Goal: Task Accomplishment & Management: Use online tool/utility

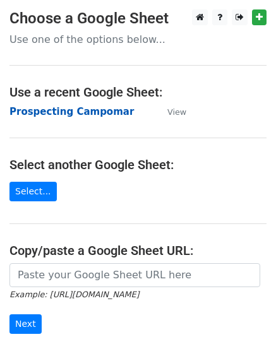
click at [86, 111] on strong "Prospecting Campomar" at bounding box center [71, 111] width 124 height 11
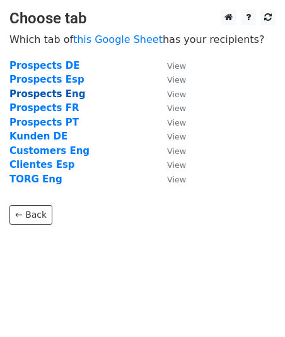
drag, startPoint x: 61, startPoint y: 93, endPoint x: 39, endPoint y: 100, distance: 23.1
click at [61, 93] on strong "Prospects Eng" at bounding box center [47, 93] width 76 height 11
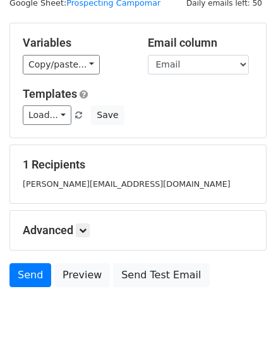
scroll to position [63, 0]
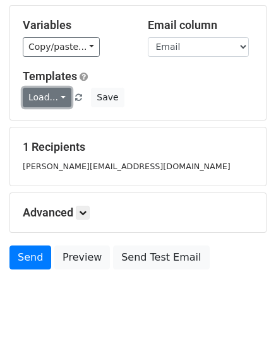
click at [59, 90] on link "Load..." at bounding box center [47, 98] width 49 height 20
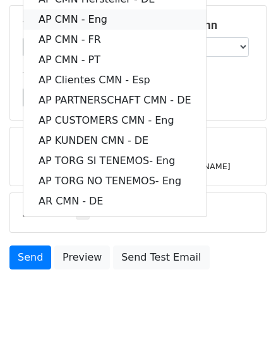
click at [103, 23] on link "AP CMN - Eng" at bounding box center [114, 19] width 183 height 20
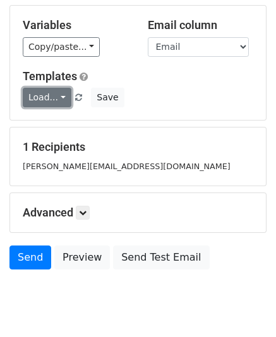
click at [61, 98] on link "Load..." at bounding box center [47, 98] width 49 height 20
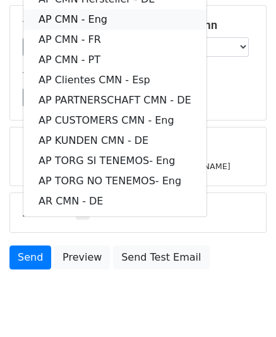
click at [107, 25] on link "AP CMN - Eng" at bounding box center [114, 19] width 183 height 20
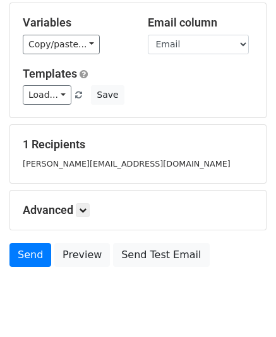
scroll to position [38, 0]
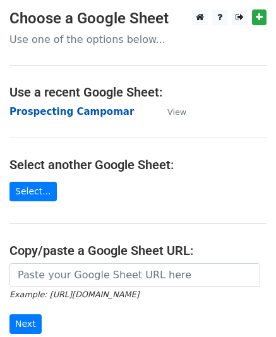
click at [73, 116] on strong "Prospecting Campomar" at bounding box center [71, 111] width 124 height 11
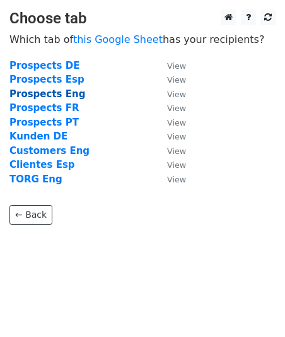
click at [54, 95] on strong "Prospects Eng" at bounding box center [47, 93] width 76 height 11
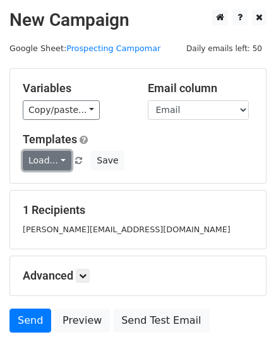
click at [58, 156] on link "Load..." at bounding box center [47, 161] width 49 height 20
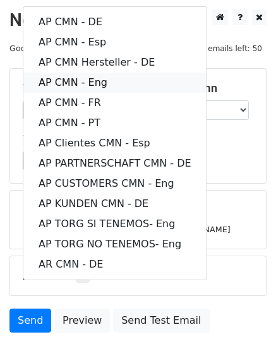
click at [134, 78] on link "AP CMN - Eng" at bounding box center [114, 83] width 183 height 20
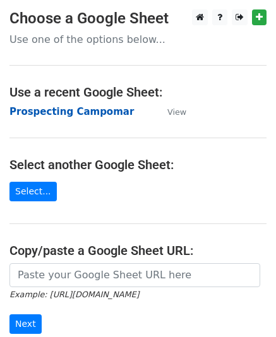
click at [69, 113] on strong "Prospecting Campomar" at bounding box center [71, 111] width 124 height 11
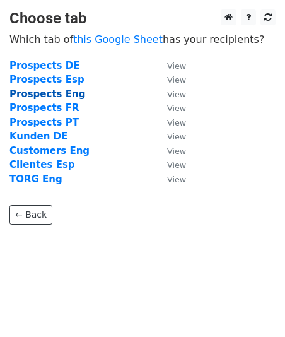
click at [61, 93] on strong "Prospects Eng" at bounding box center [47, 93] width 76 height 11
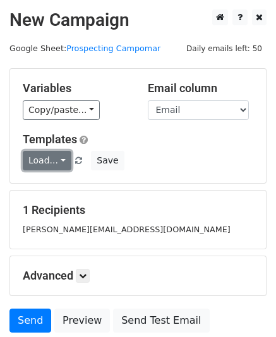
click at [61, 162] on link "Load..." at bounding box center [47, 161] width 49 height 20
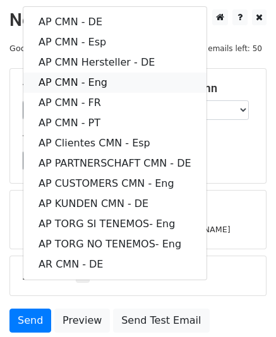
click at [109, 79] on link "AP CMN - Eng" at bounding box center [114, 83] width 183 height 20
